Goal: Task Accomplishment & Management: Manage account settings

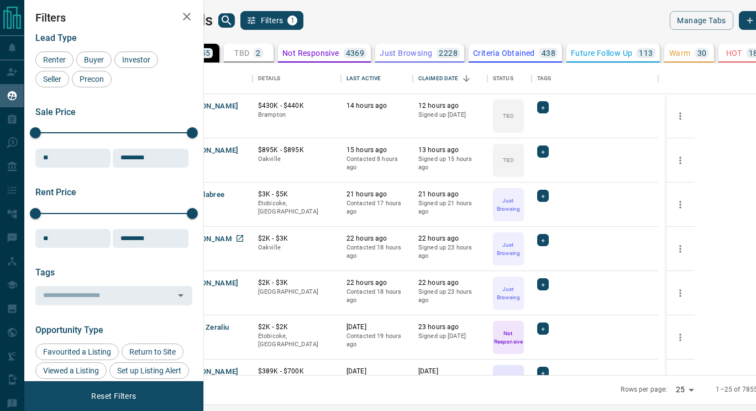
scroll to position [36, 0]
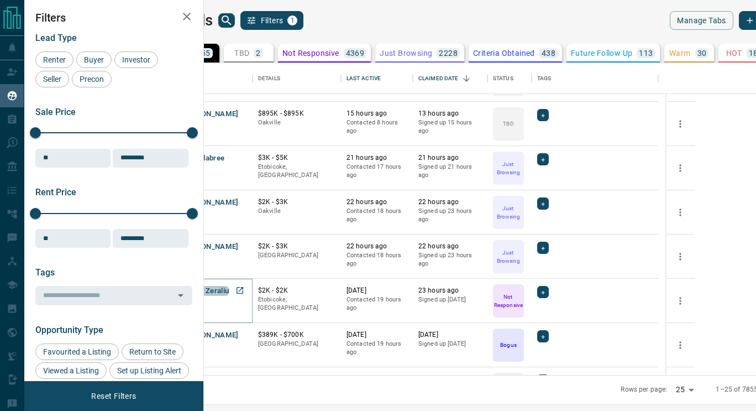
click at [229, 295] on button "Erblina Zeraliu" at bounding box center [205, 291] width 49 height 11
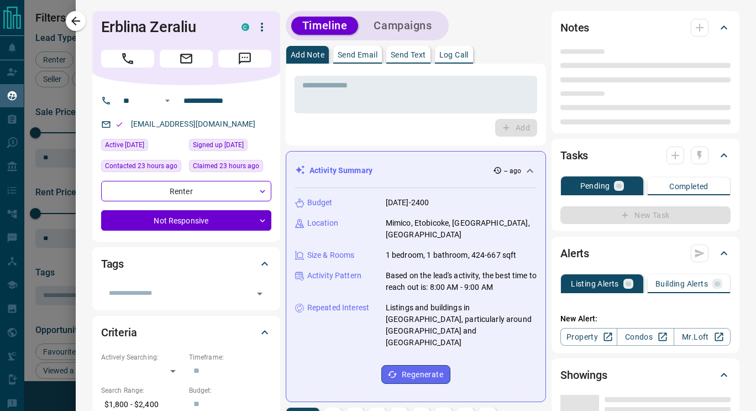
type input "**"
type input "**********"
type input "*"
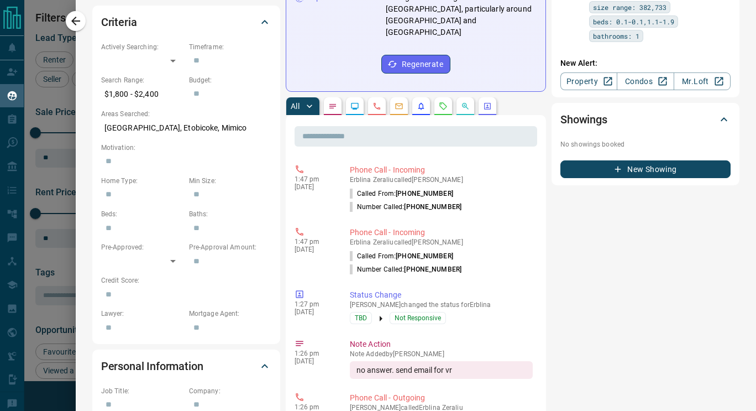
scroll to position [302, 0]
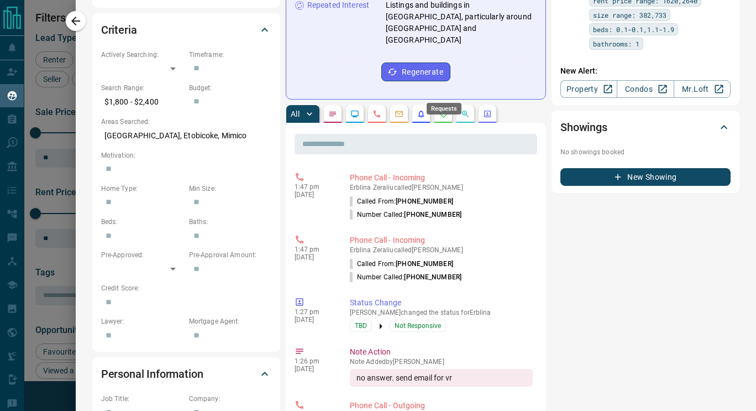
click at [445, 109] on icon "Requests" at bounding box center [443, 113] width 9 height 9
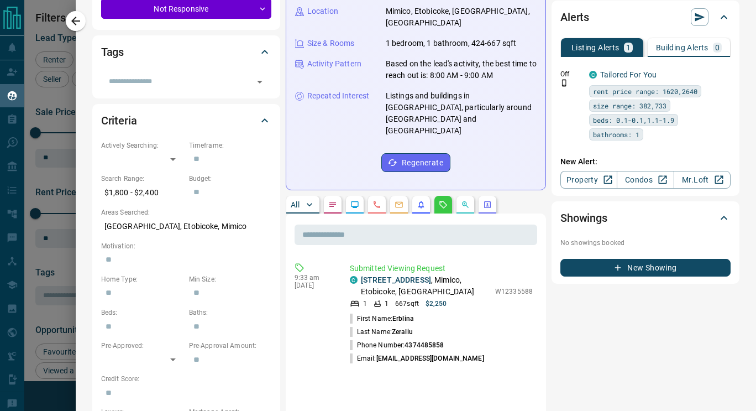
scroll to position [0, 0]
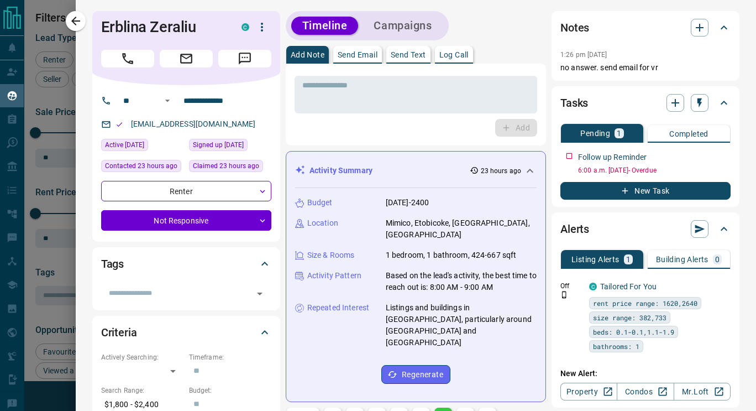
click at [132, 54] on icon "Call" at bounding box center [128, 58] width 14 height 14
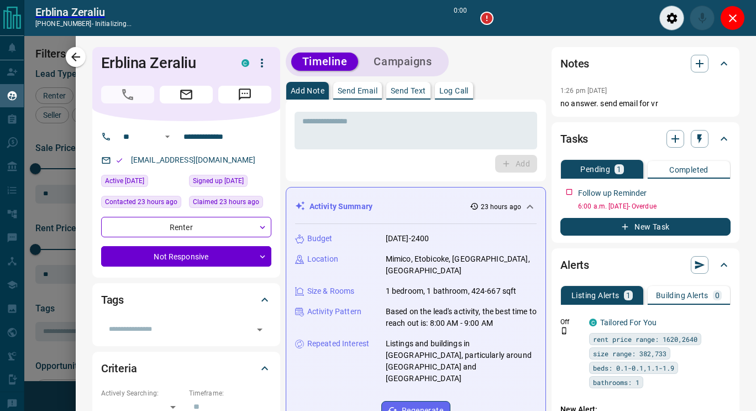
scroll to position [269, 539]
type input "*******"
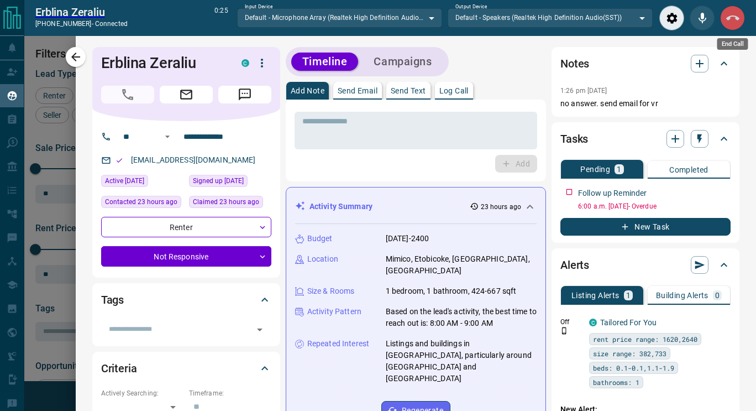
click at [736, 26] on button "End Call" at bounding box center [732, 18] width 25 height 25
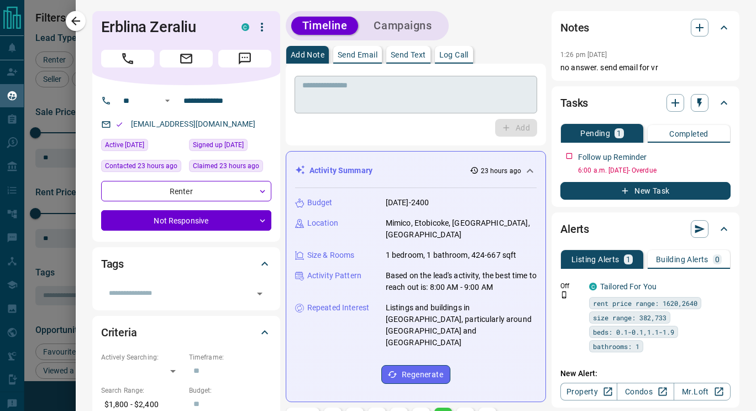
scroll to position [304, 539]
click at [242, 62] on icon "Message" at bounding box center [245, 59] width 12 height 12
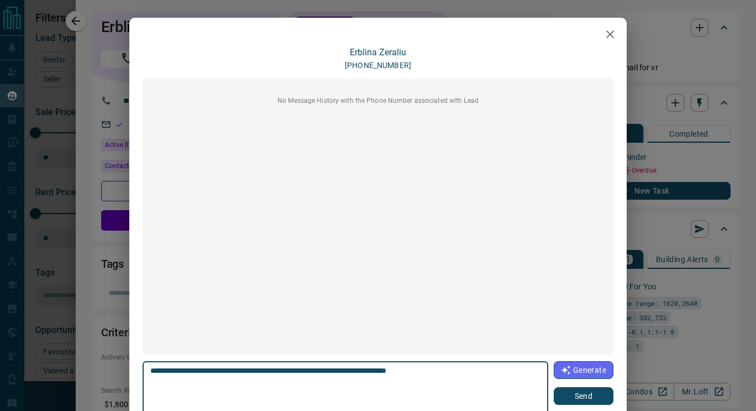
type textarea "**********"
click at [574, 399] on button "Send" at bounding box center [584, 396] width 60 height 18
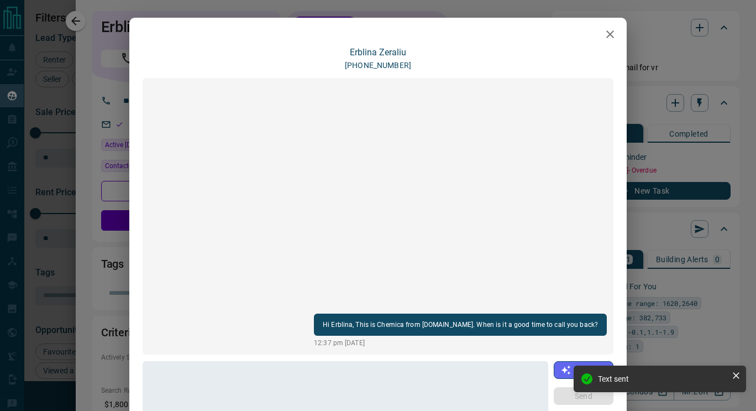
click at [608, 34] on icon "button" at bounding box center [610, 34] width 13 height 13
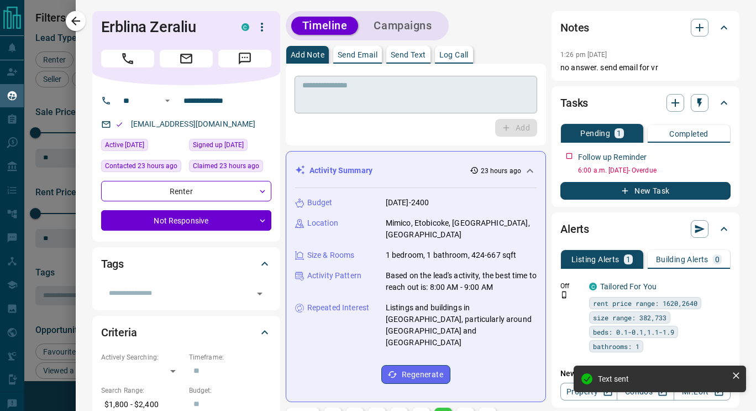
click at [396, 96] on textarea at bounding box center [415, 95] width 227 height 28
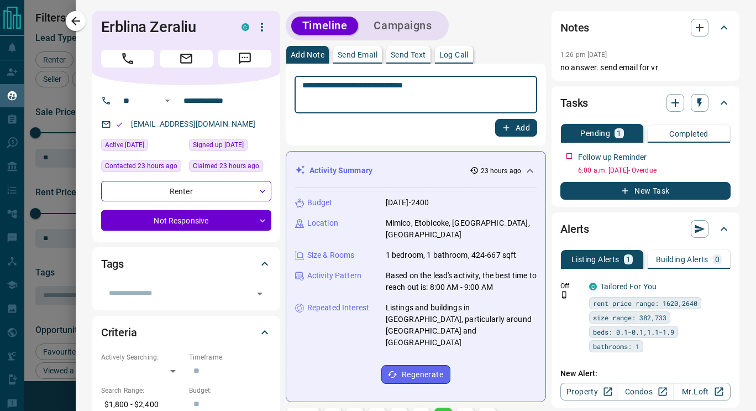
type textarea "**********"
click at [515, 134] on button "Add" at bounding box center [516, 128] width 42 height 18
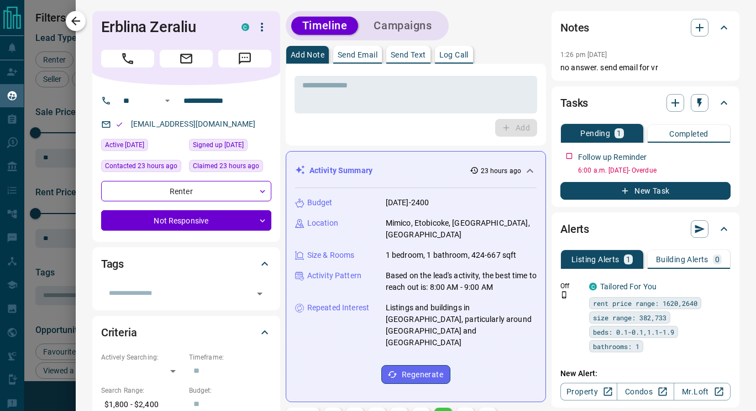
click at [82, 20] on icon "button" at bounding box center [75, 20] width 13 height 13
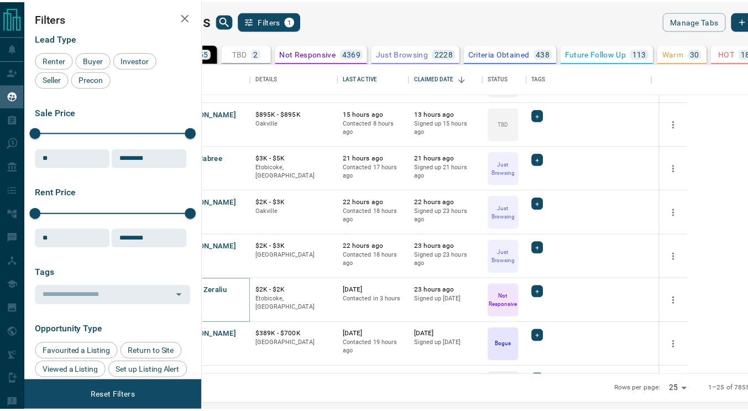
scroll to position [0, 0]
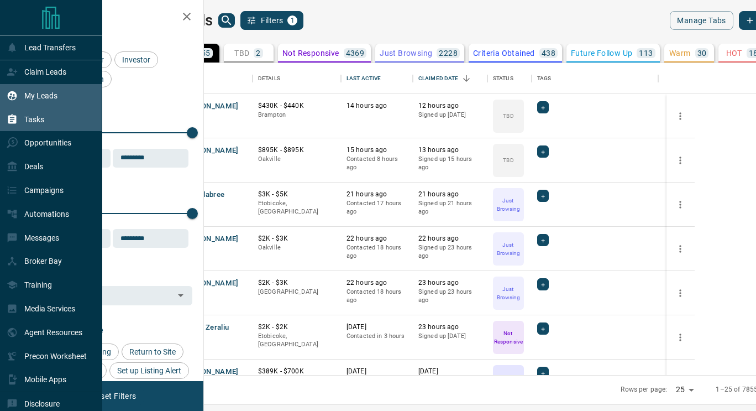
click at [32, 121] on p "Tasks" at bounding box center [34, 119] width 20 height 9
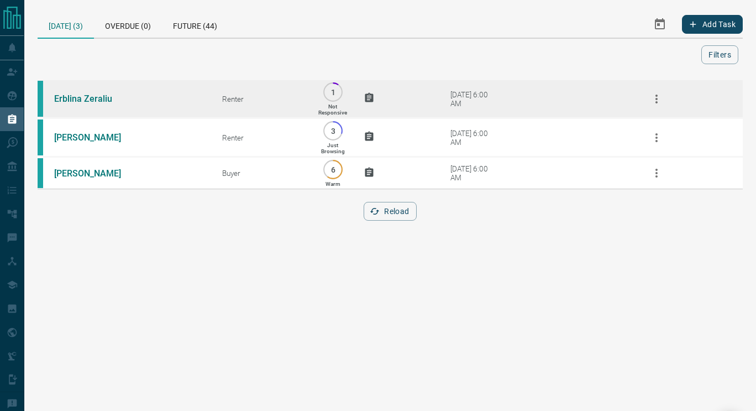
click at [660, 102] on icon "button" at bounding box center [656, 98] width 13 height 13
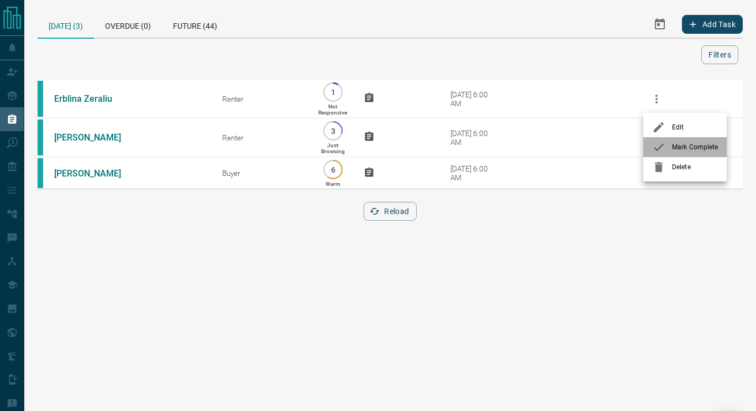
click at [689, 147] on span "Mark Complete" at bounding box center [695, 147] width 46 height 10
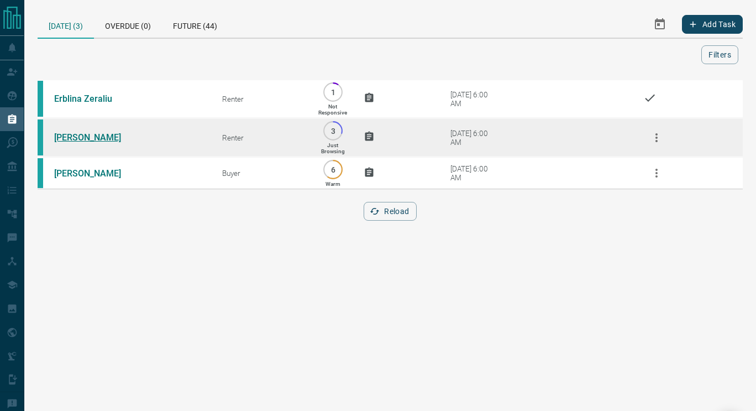
click at [77, 140] on link "[PERSON_NAME]" at bounding box center [95, 137] width 83 height 11
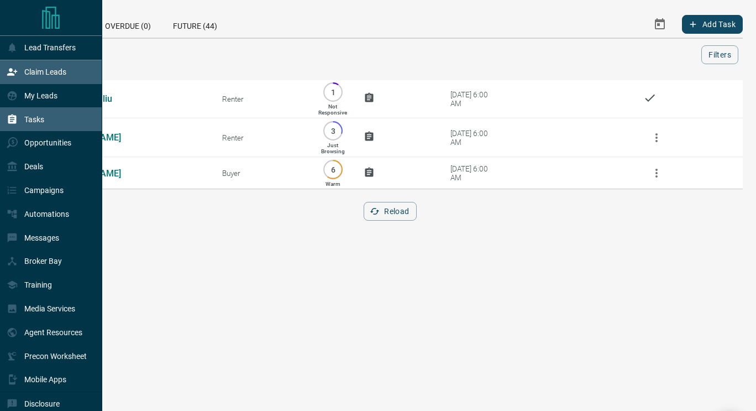
click at [35, 74] on p "Claim Leads" at bounding box center [45, 71] width 42 height 9
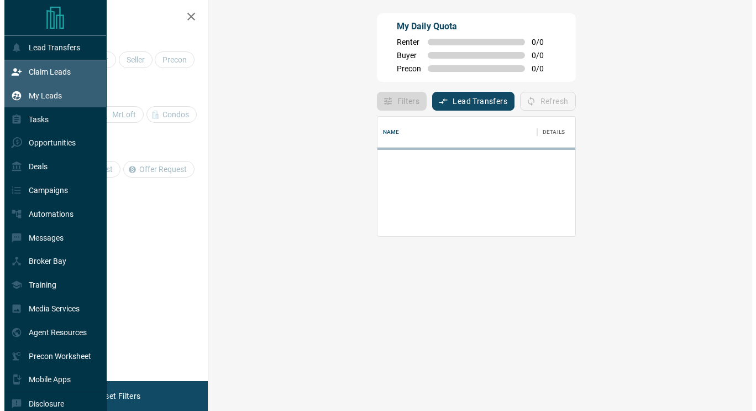
scroll to position [67, 512]
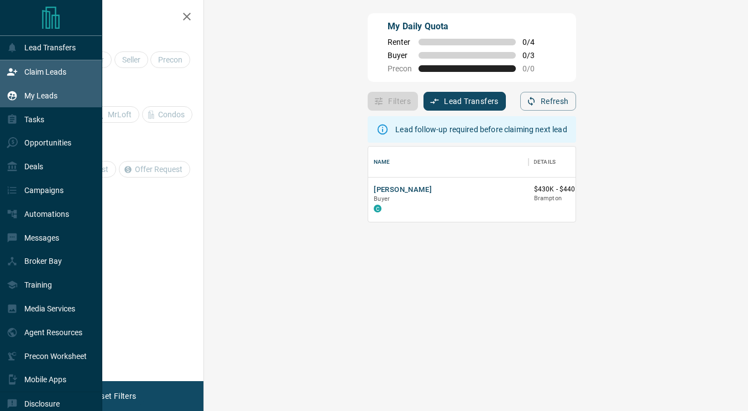
click at [62, 105] on div "My Leads" at bounding box center [51, 96] width 102 height 24
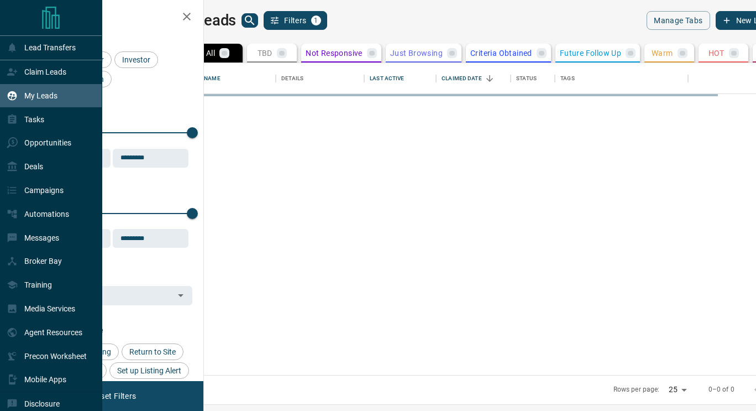
scroll to position [304, 539]
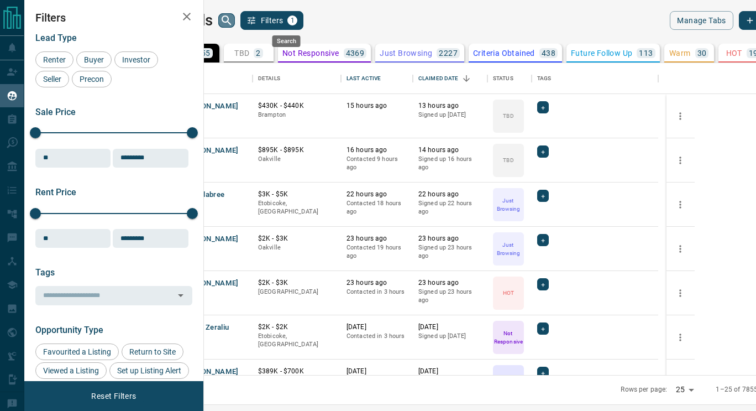
click at [233, 24] on icon "search button" at bounding box center [226, 20] width 13 height 13
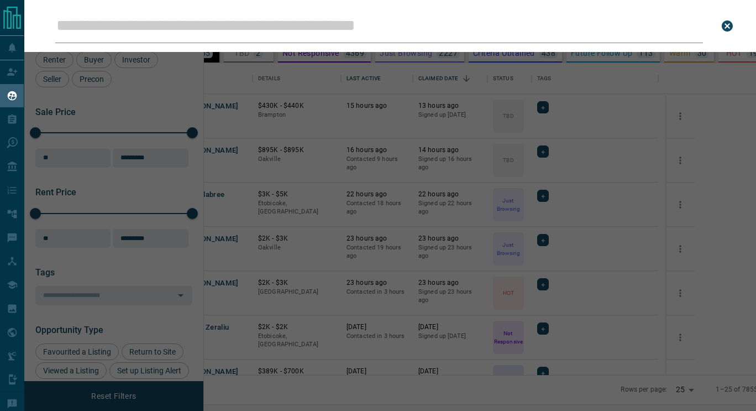
click at [282, 23] on input "Leads Search Bar" at bounding box center [379, 26] width 648 height 34
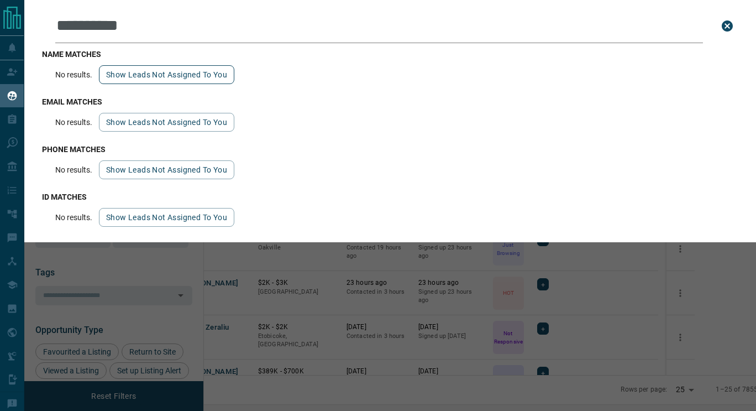
click at [180, 79] on button "Show leads not assigned to you" at bounding box center [166, 74] width 135 height 19
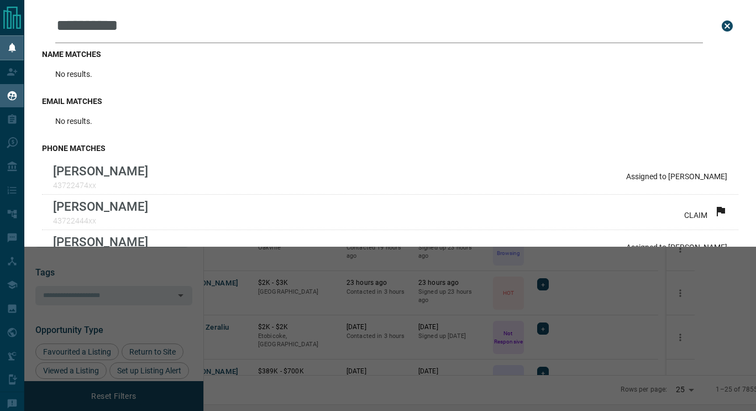
drag, startPoint x: 179, startPoint y: 24, endPoint x: 0, endPoint y: 55, distance: 181.2
click at [0, 55] on div "**********" at bounding box center [378, 198] width 756 height 397
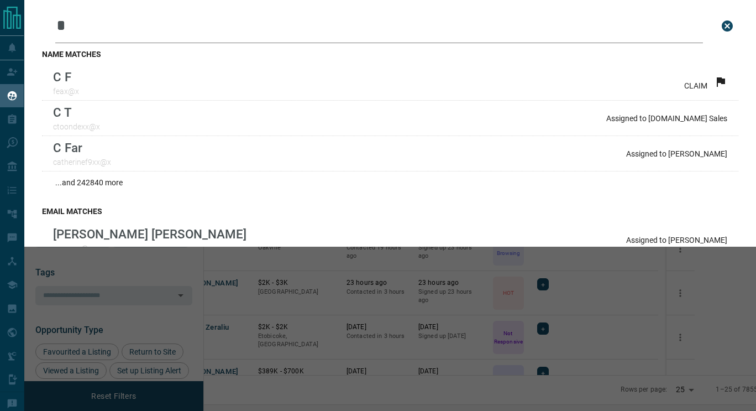
type input "*"
drag, startPoint x: 116, startPoint y: 33, endPoint x: 81, endPoint y: 32, distance: 34.3
click at [81, 32] on input "*" at bounding box center [379, 26] width 648 height 34
